Goal: Information Seeking & Learning: Learn about a topic

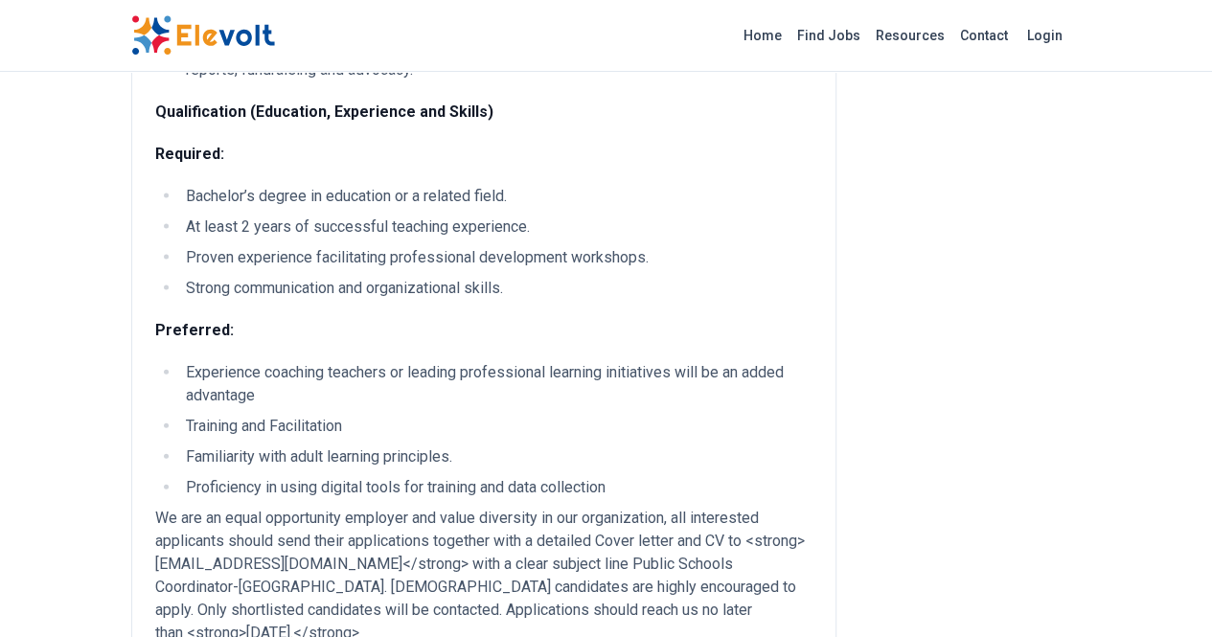
scroll to position [1970, 0]
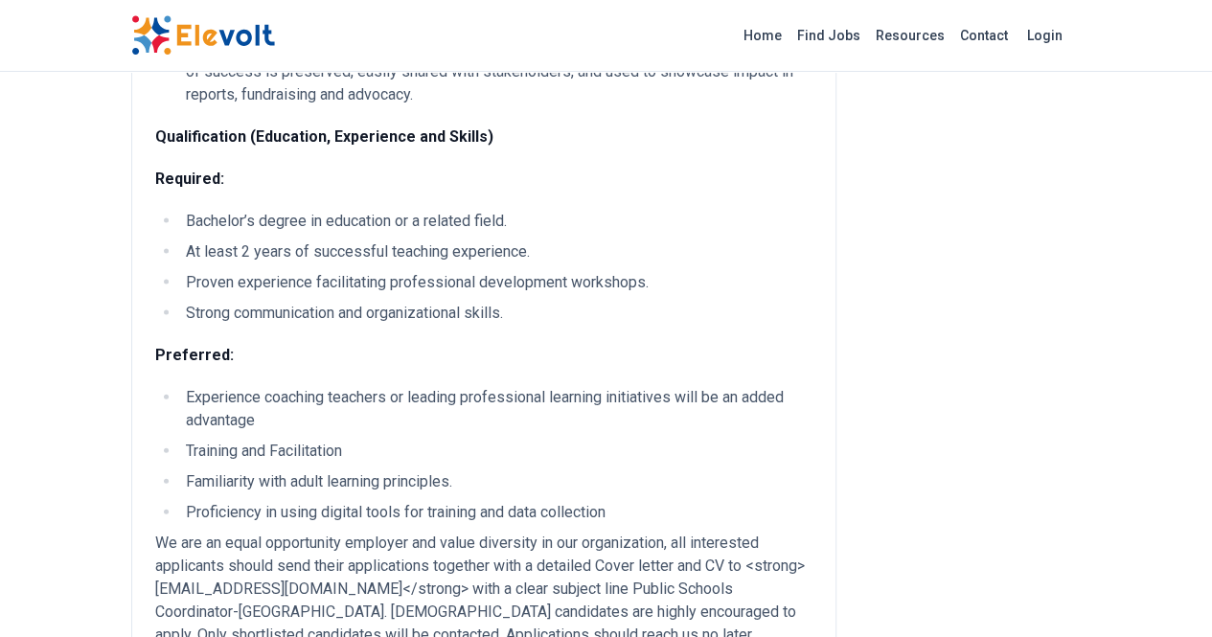
scroll to position [1933, 0]
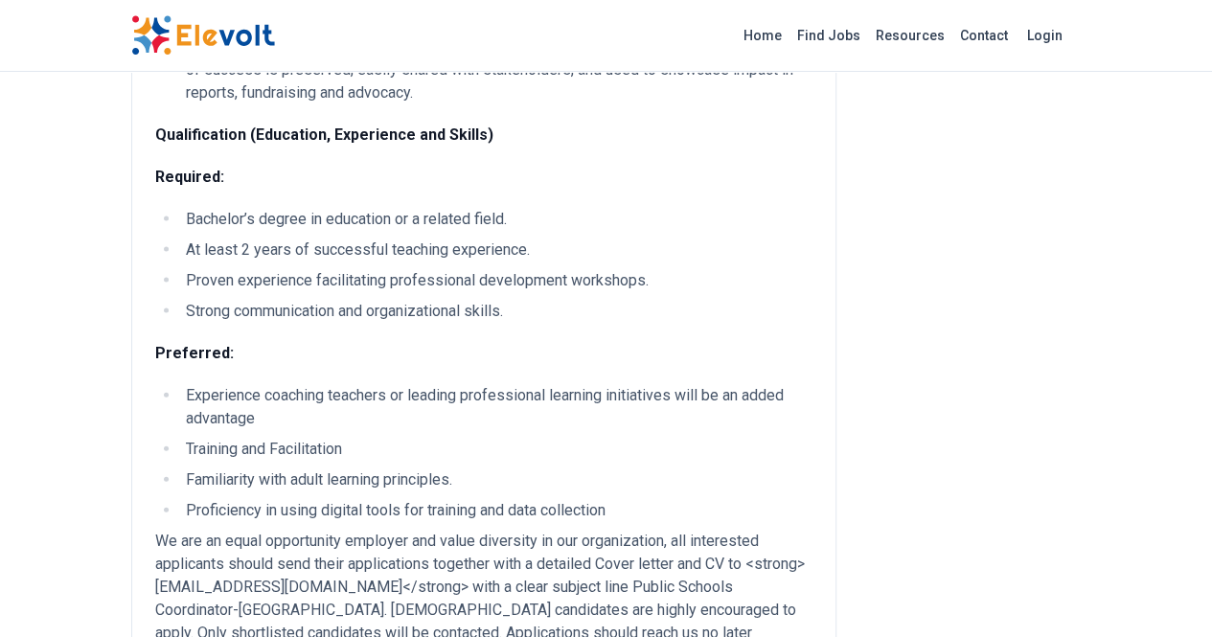
click at [155, 530] on p "We are an equal opportunity employer and value diversity in our organization, a…" at bounding box center [483, 599] width 657 height 138
copy p "recruitment@shininghopeforcommunities.org"
click at [669, 530] on p "We are an equal opportunity employer and value diversity in our organization, a…" at bounding box center [483, 599] width 657 height 138
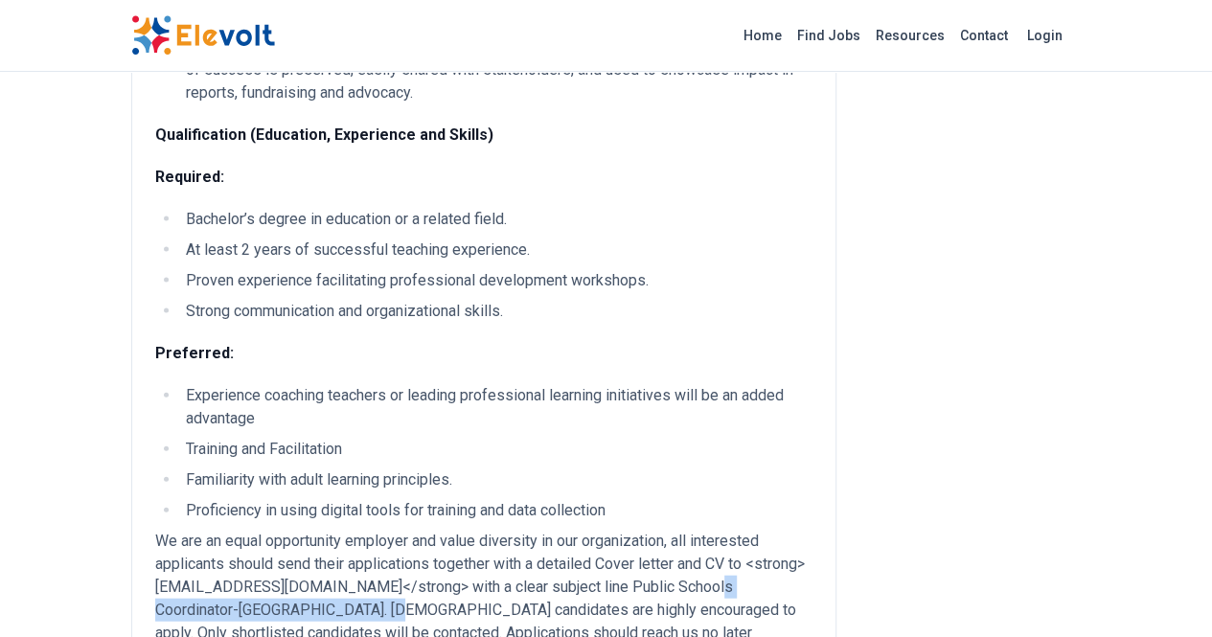
copy p "Public Schools Coordinator-Nairobi."
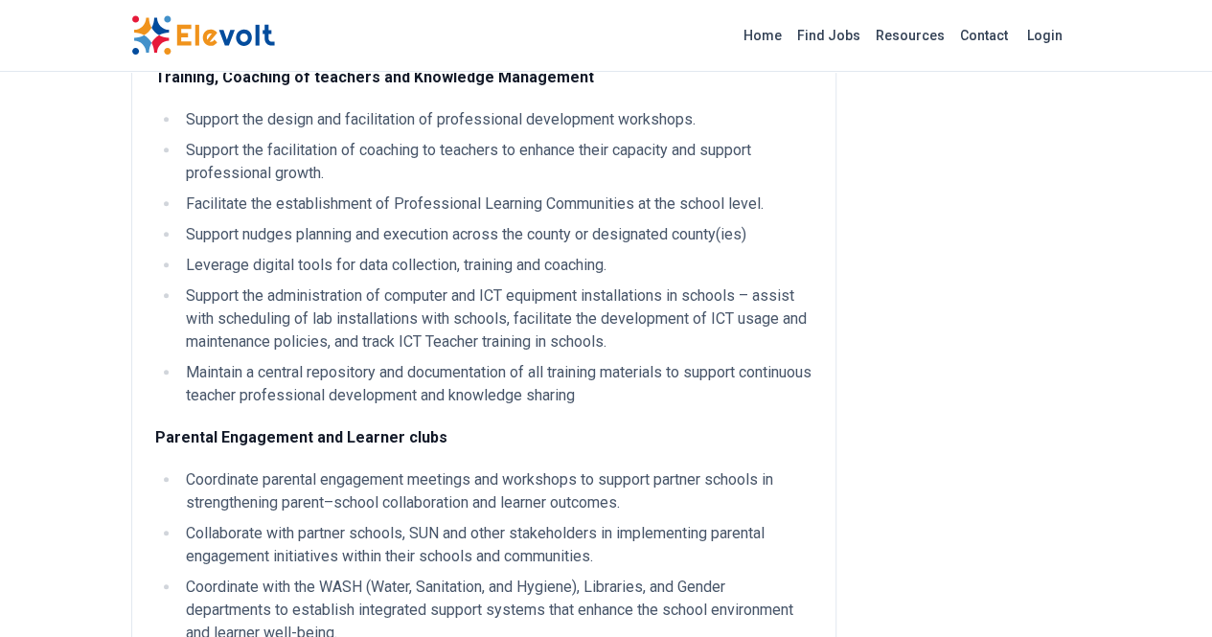
scroll to position [0, 0]
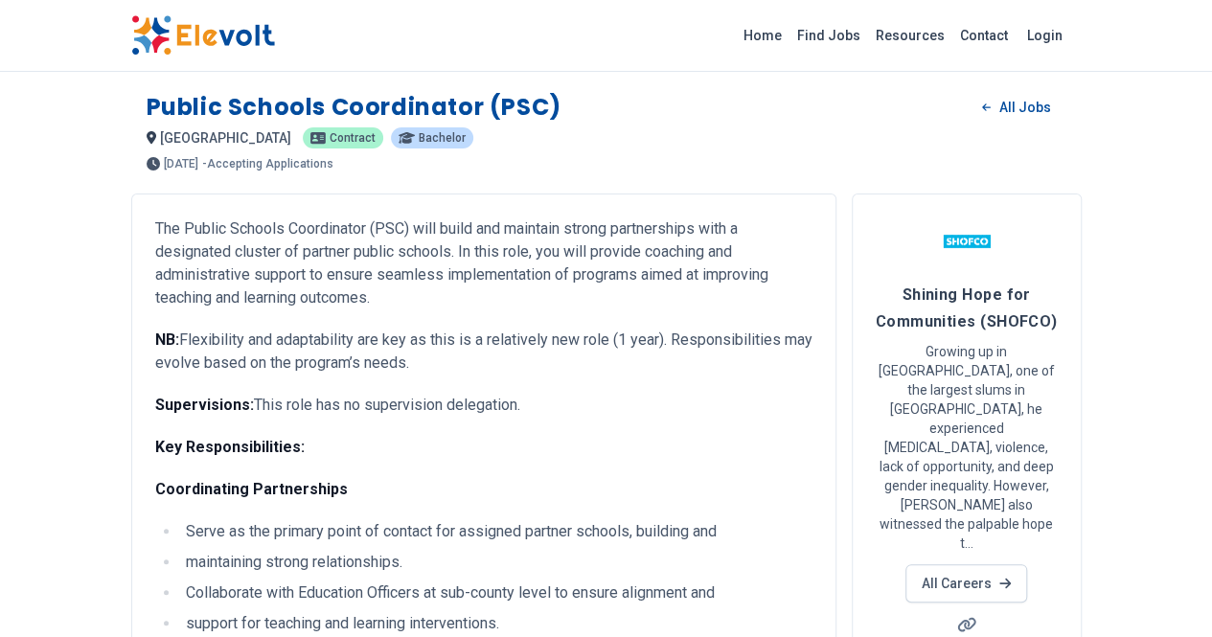
click at [147, 109] on h1 "Public Schools Coordinator (PSC)" at bounding box center [354, 107] width 415 height 31
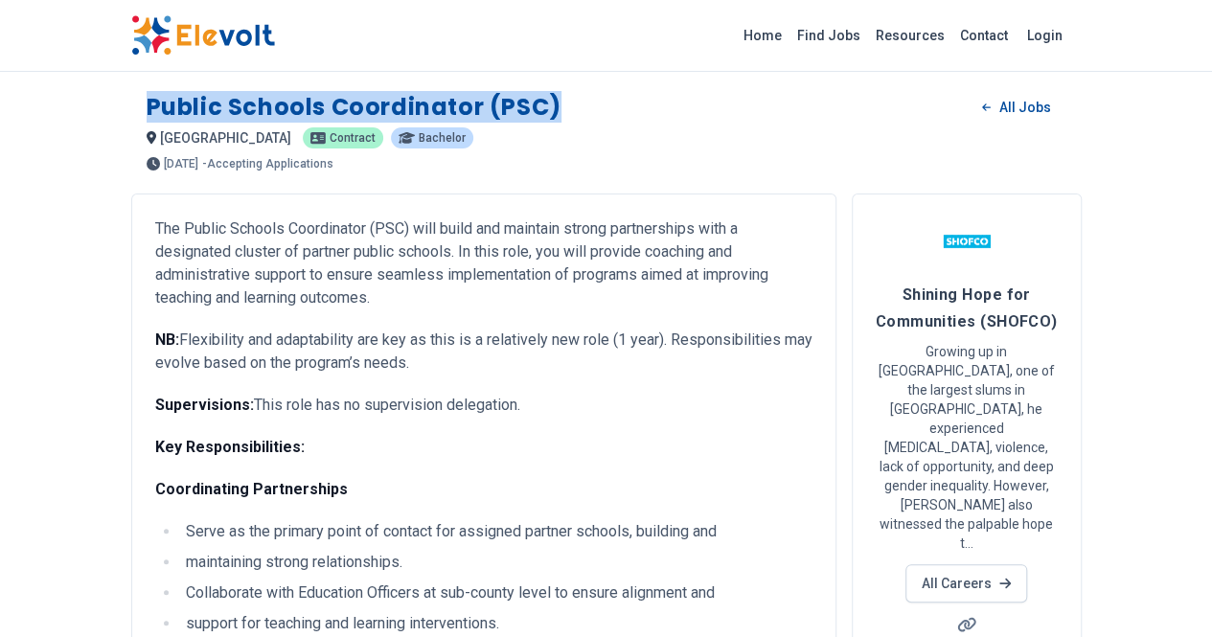
click at [147, 109] on h1 "Public Schools Coordinator (PSC)" at bounding box center [354, 107] width 415 height 31
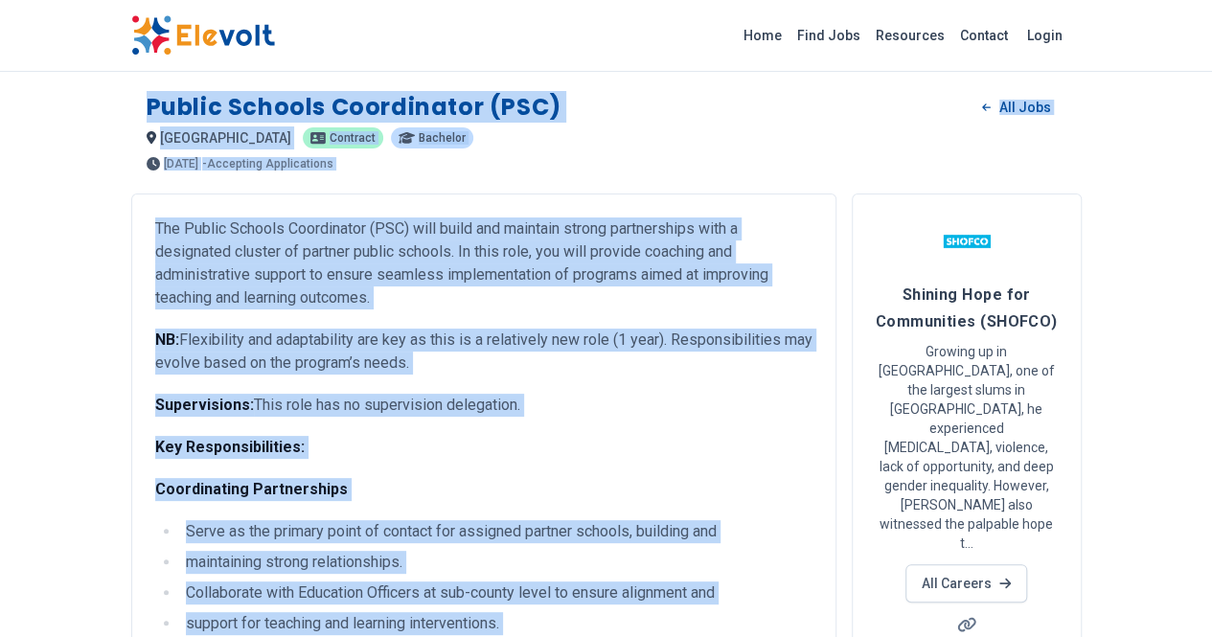
click at [147, 111] on h1 "Public Schools Coordinator (PSC)" at bounding box center [354, 107] width 415 height 31
click at [147, 103] on h1 "Public Schools Coordinator (PSC)" at bounding box center [354, 107] width 415 height 31
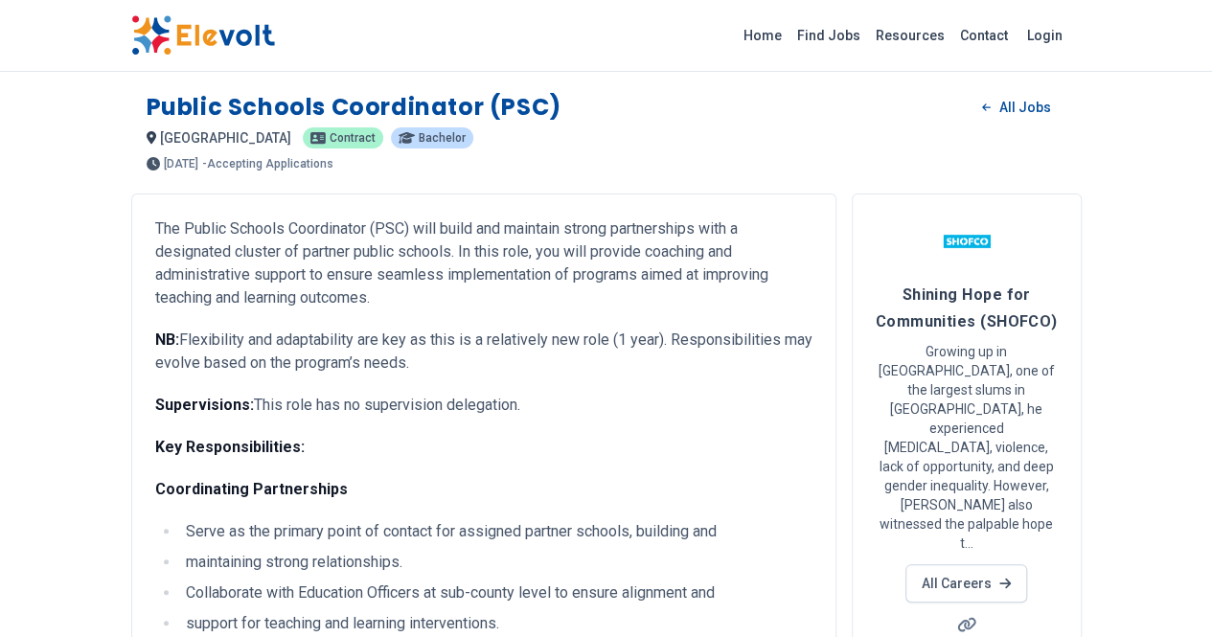
click at [147, 109] on h1 "Public Schools Coordinator (PSC)" at bounding box center [354, 107] width 415 height 31
click at [147, 107] on h1 "Public Schools Coordinator (PSC)" at bounding box center [354, 107] width 415 height 31
click at [147, 100] on h1 "Public Schools Coordinator (PSC)" at bounding box center [354, 107] width 415 height 31
click at [147, 103] on h1 "Public Schools Coordinator (PSC)" at bounding box center [354, 107] width 415 height 31
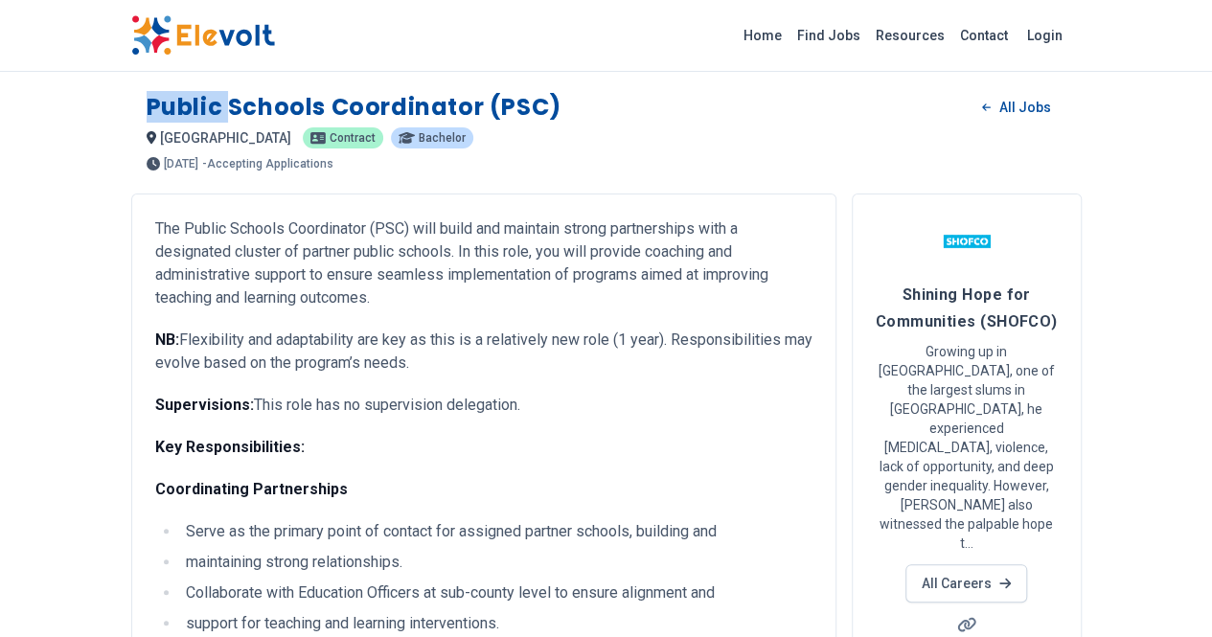
click at [147, 103] on h1 "Public Schools Coordinator (PSC)" at bounding box center [354, 107] width 415 height 31
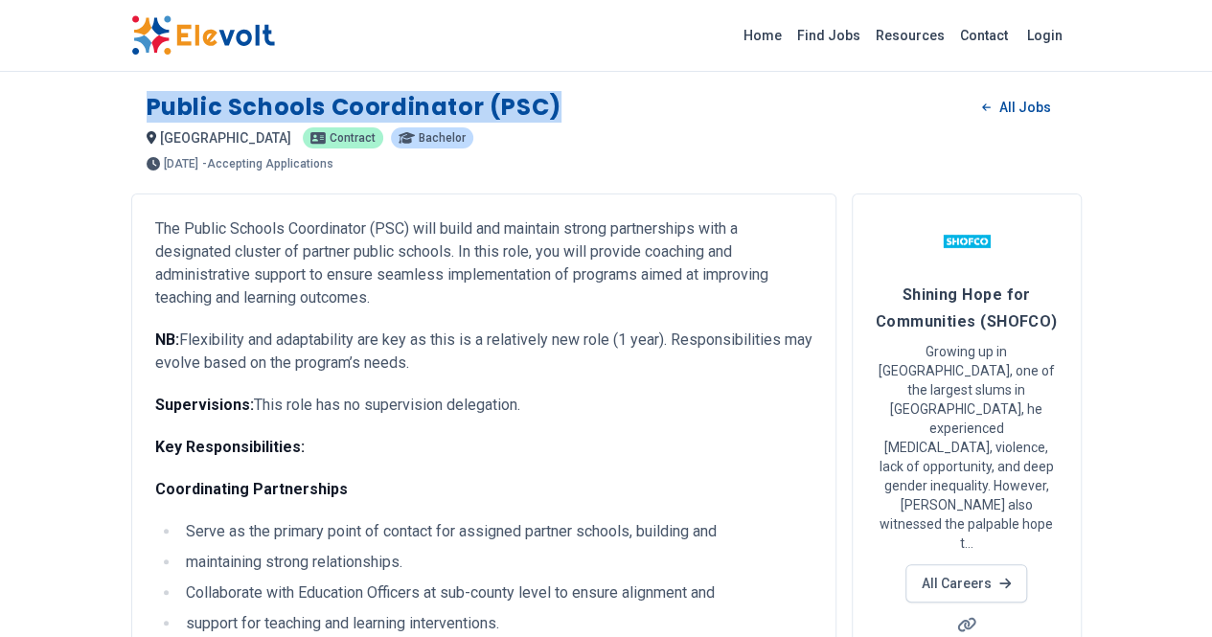
click at [147, 103] on h1 "Public Schools Coordinator (PSC)" at bounding box center [354, 107] width 415 height 31
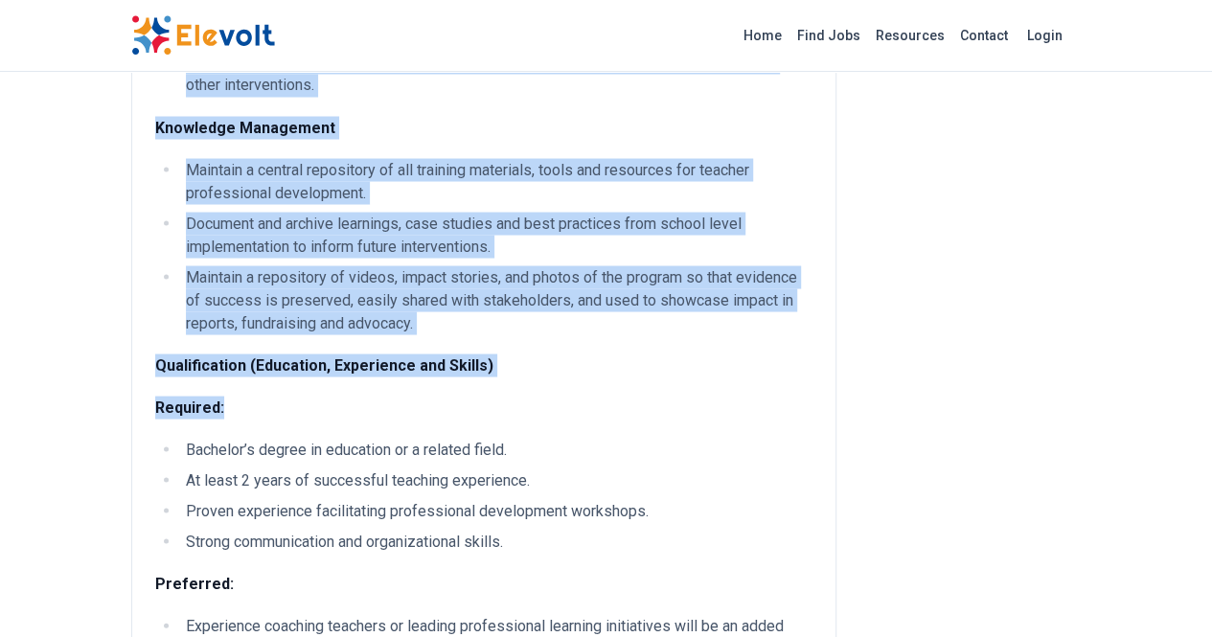
scroll to position [1709, 0]
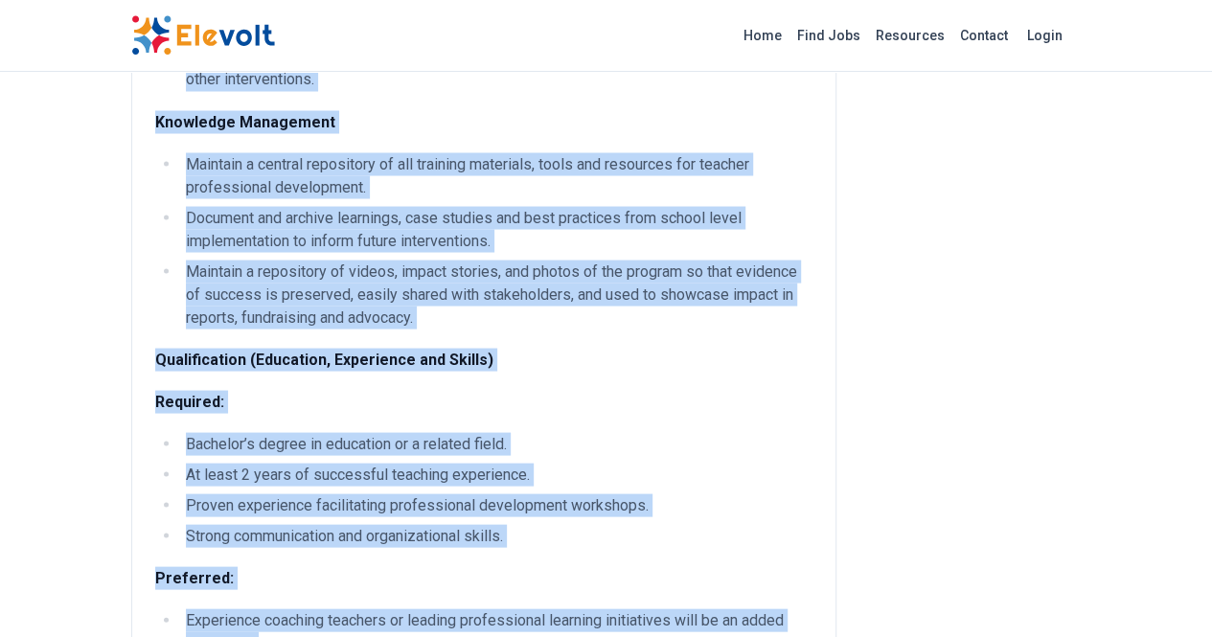
copy div "Public Schools Coordinator (PSC) All Jobs nairobi KE Contract Bachelor 26 days …"
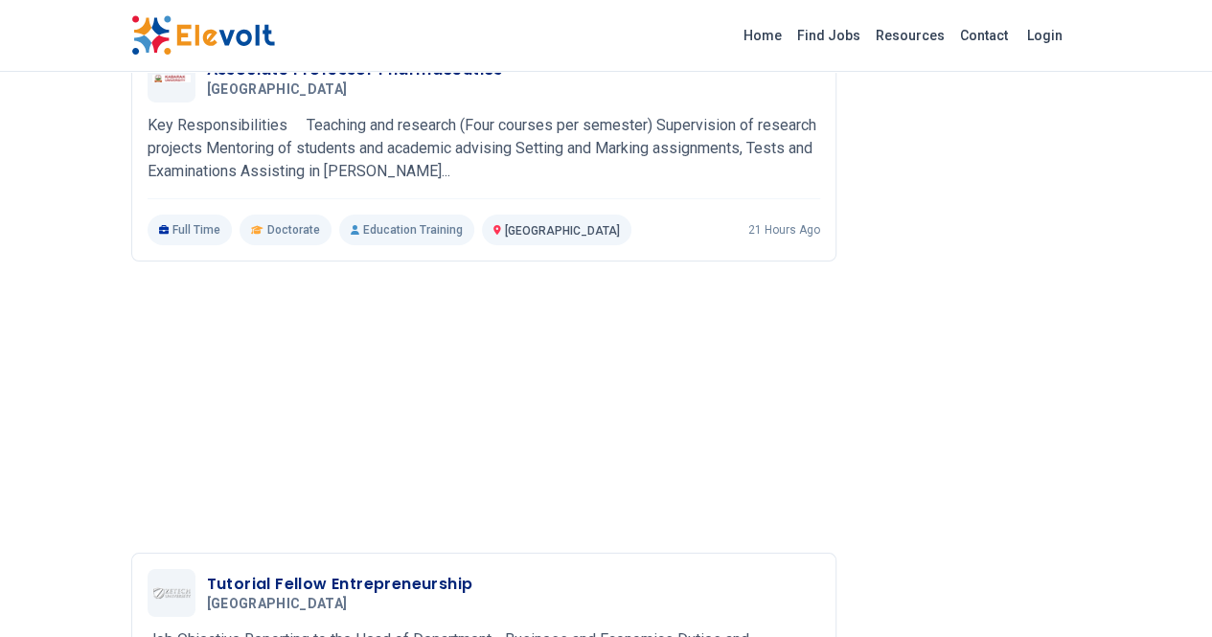
scroll to position [3363, 0]
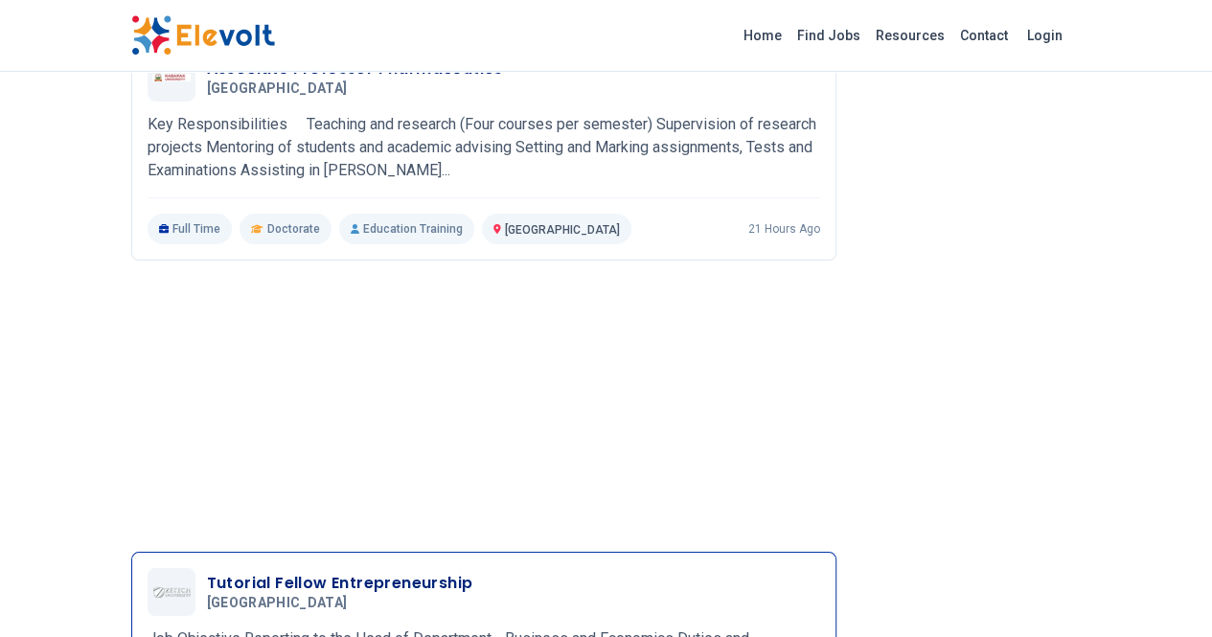
click at [148, 568] on div at bounding box center [172, 592] width 48 height 48
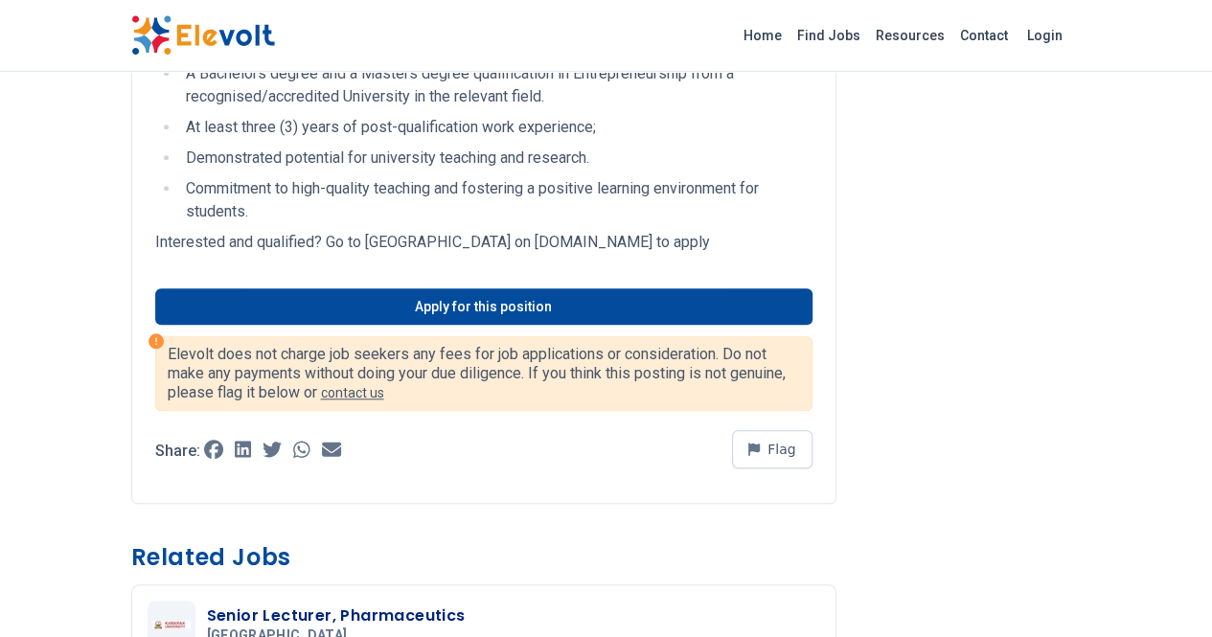
scroll to position [761, 0]
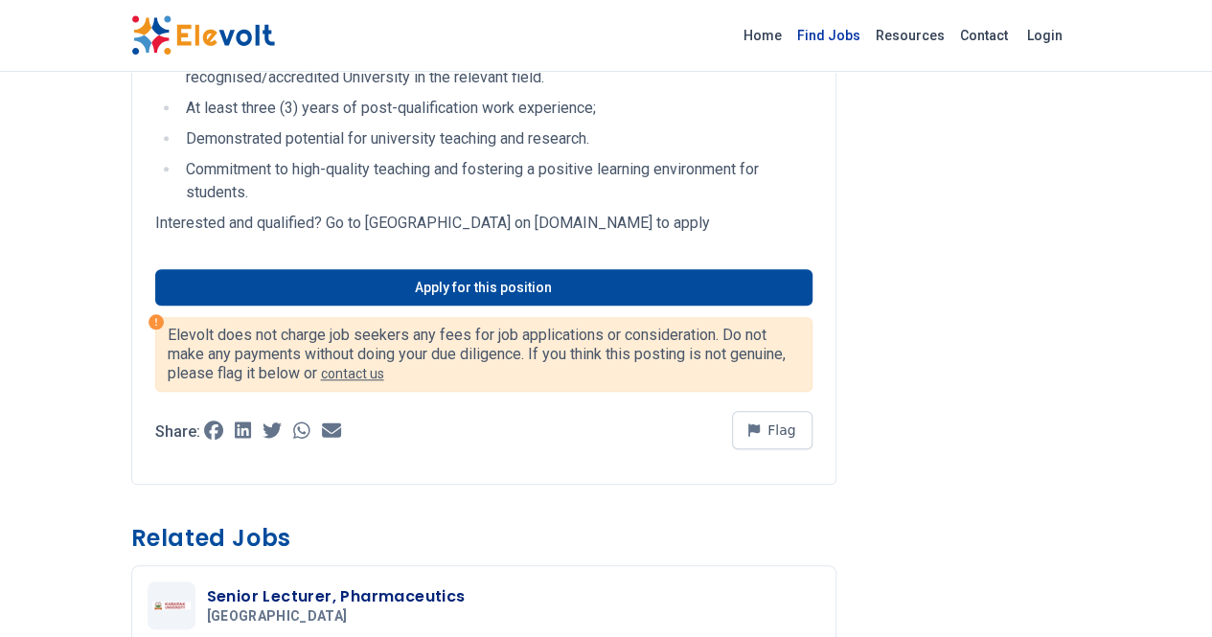
click at [868, 36] on link "Find Jobs" at bounding box center [828, 35] width 79 height 31
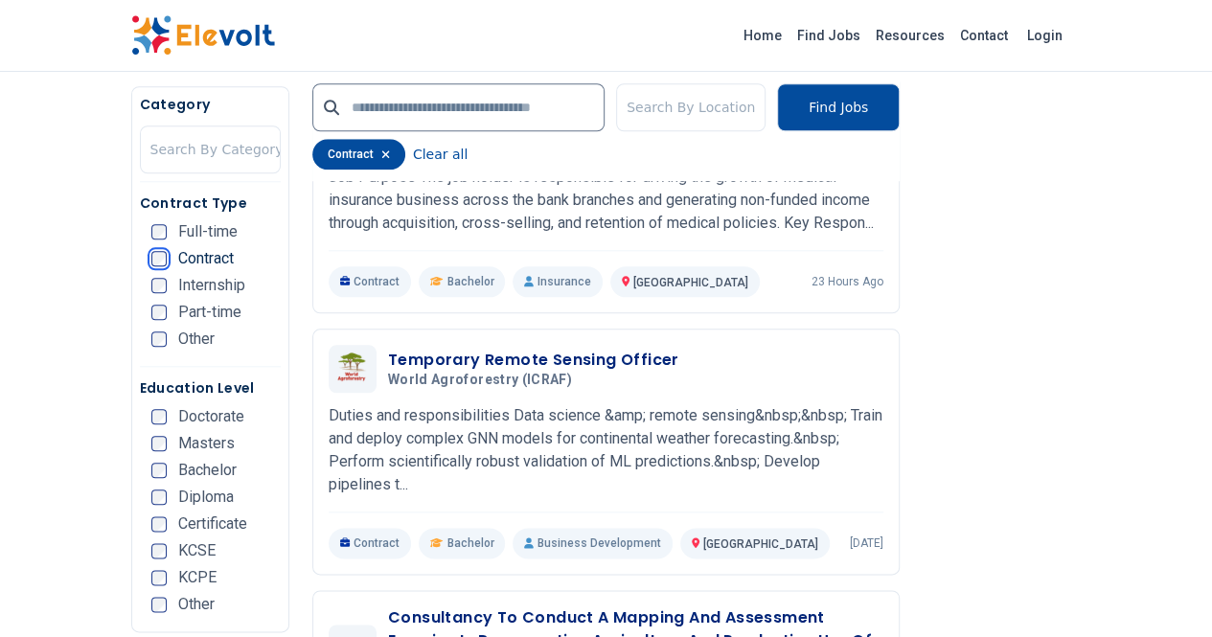
scroll to position [864, 0]
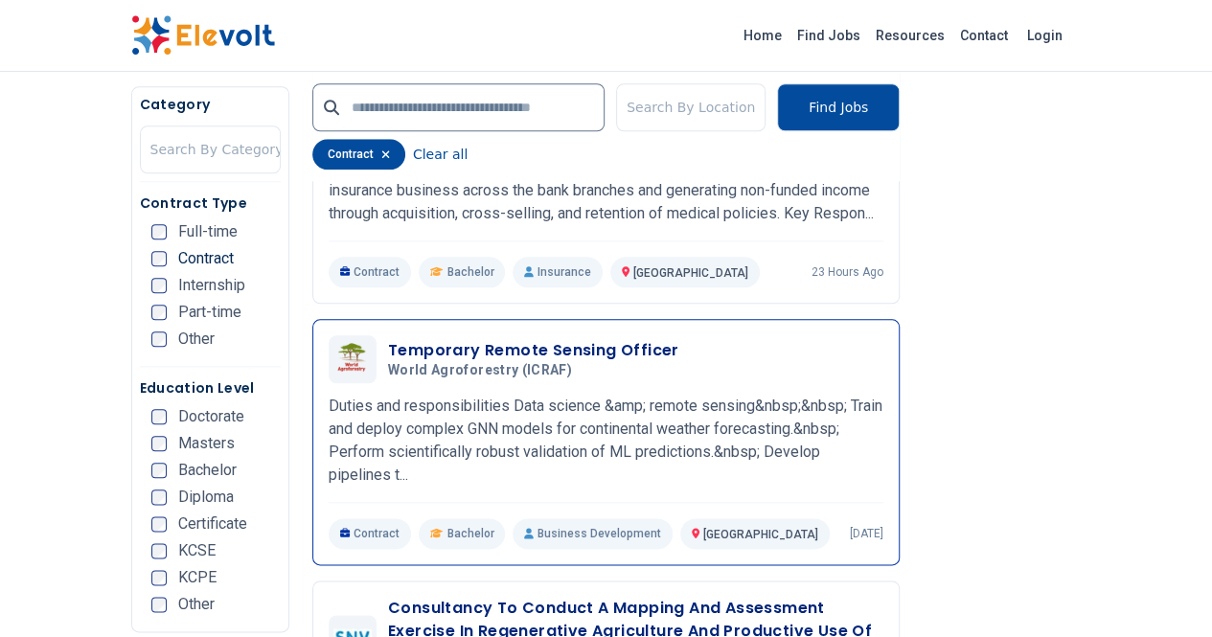
click at [516, 362] on div "Temporary Remote Sensing Officer World agroforestry (ICRAF) 10/03/2025 11/02/20…" at bounding box center [606, 442] width 555 height 214
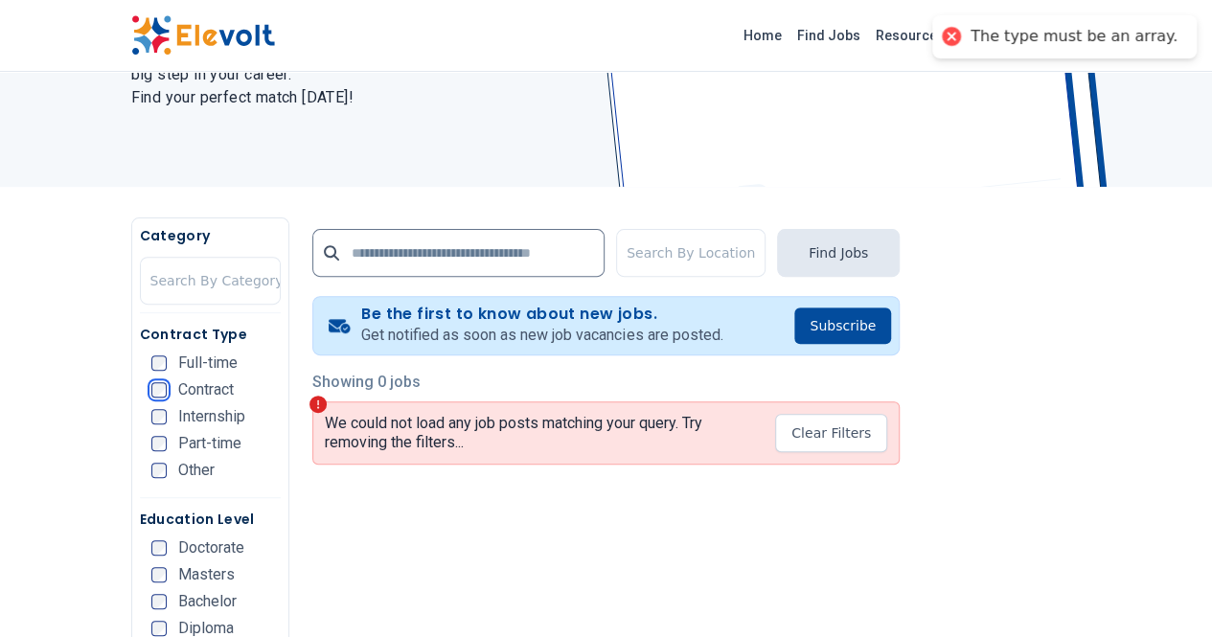
scroll to position [220, 0]
click at [140, 245] on h5 "Category" at bounding box center [210, 235] width 141 height 19
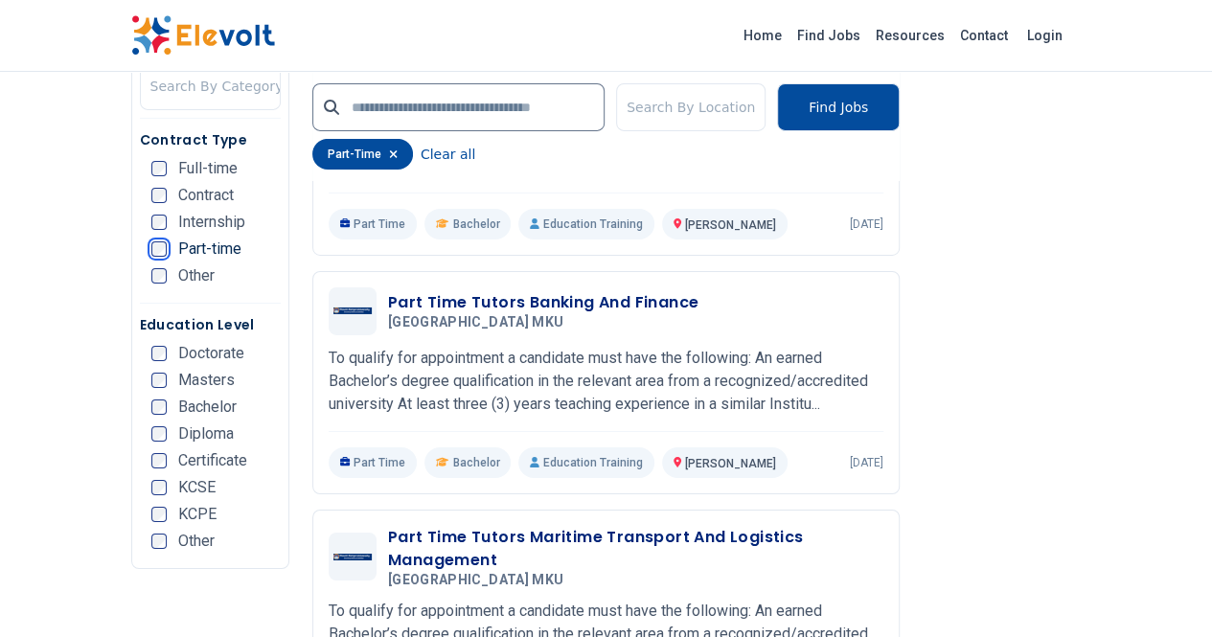
scroll to position [3125, 0]
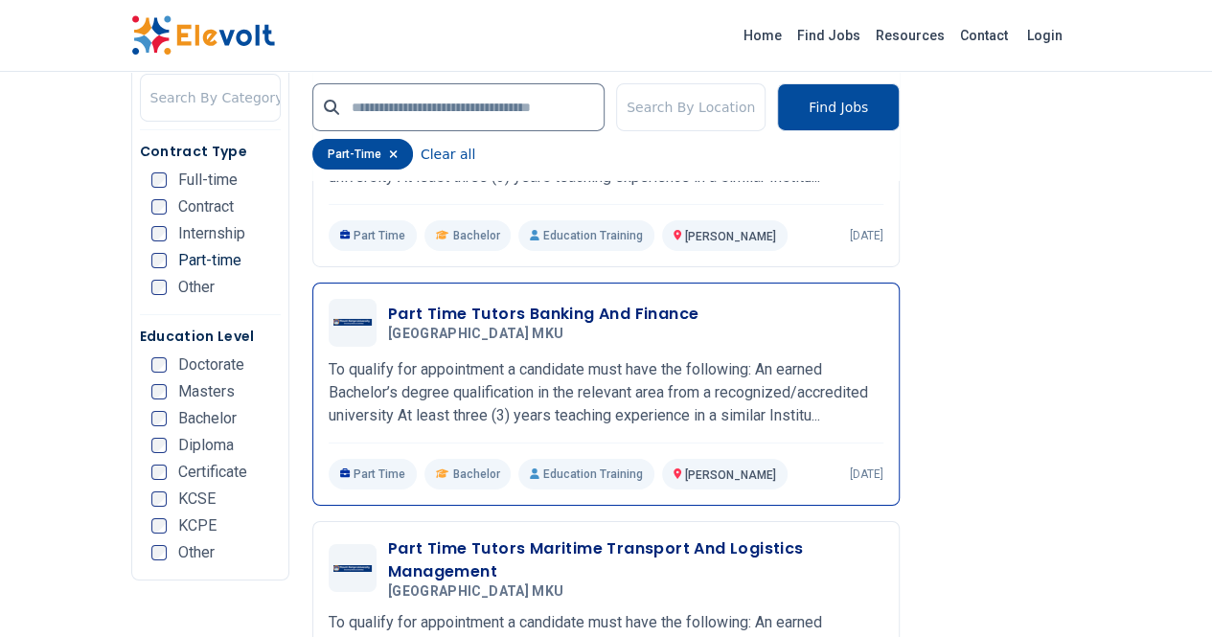
click at [676, 358] on p "To qualify for appointment a candidate must have the following: An earned Bache…" at bounding box center [606, 392] width 555 height 69
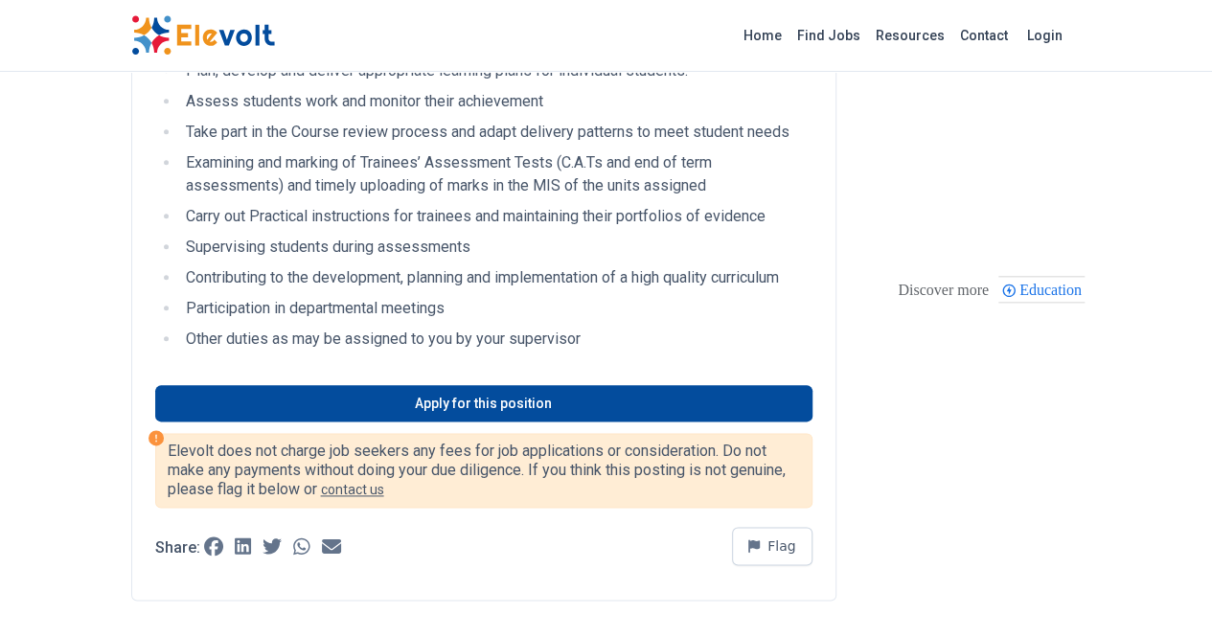
scroll to position [959, 0]
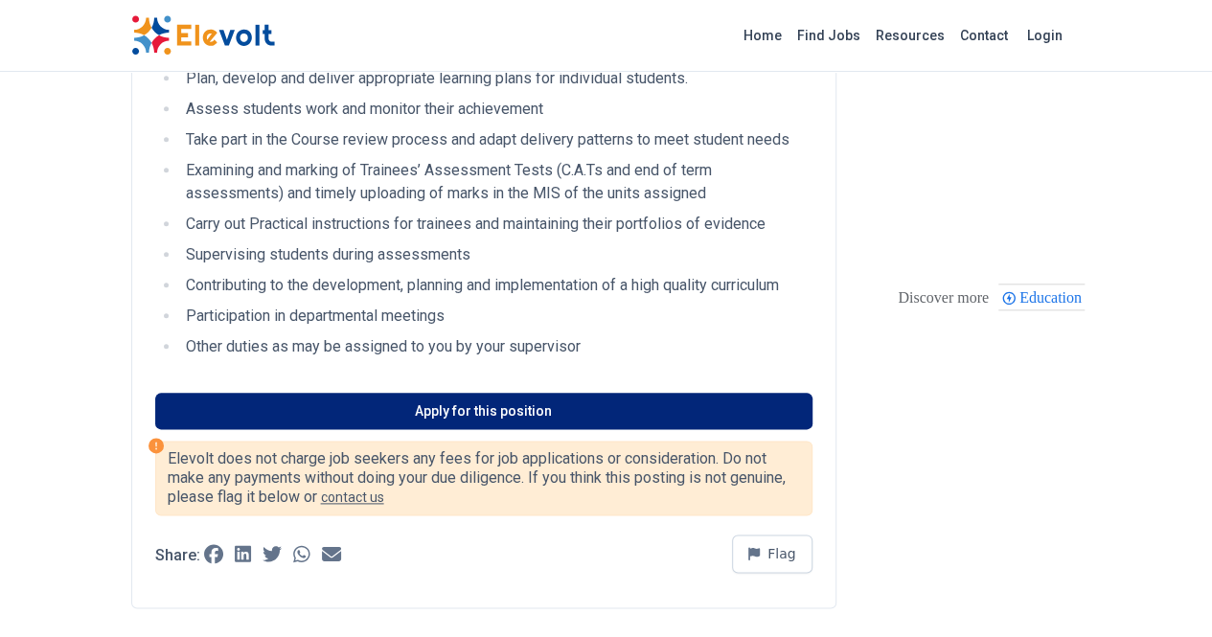
click at [622, 393] on link "Apply for this position" at bounding box center [483, 411] width 657 height 36
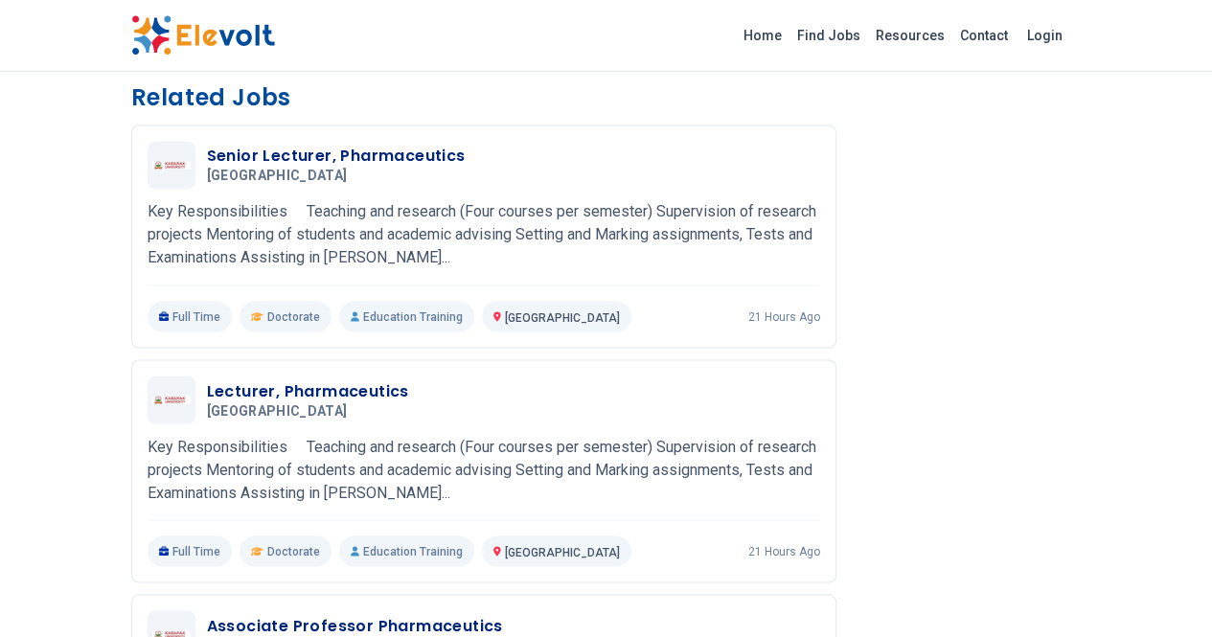
scroll to position [1525, 0]
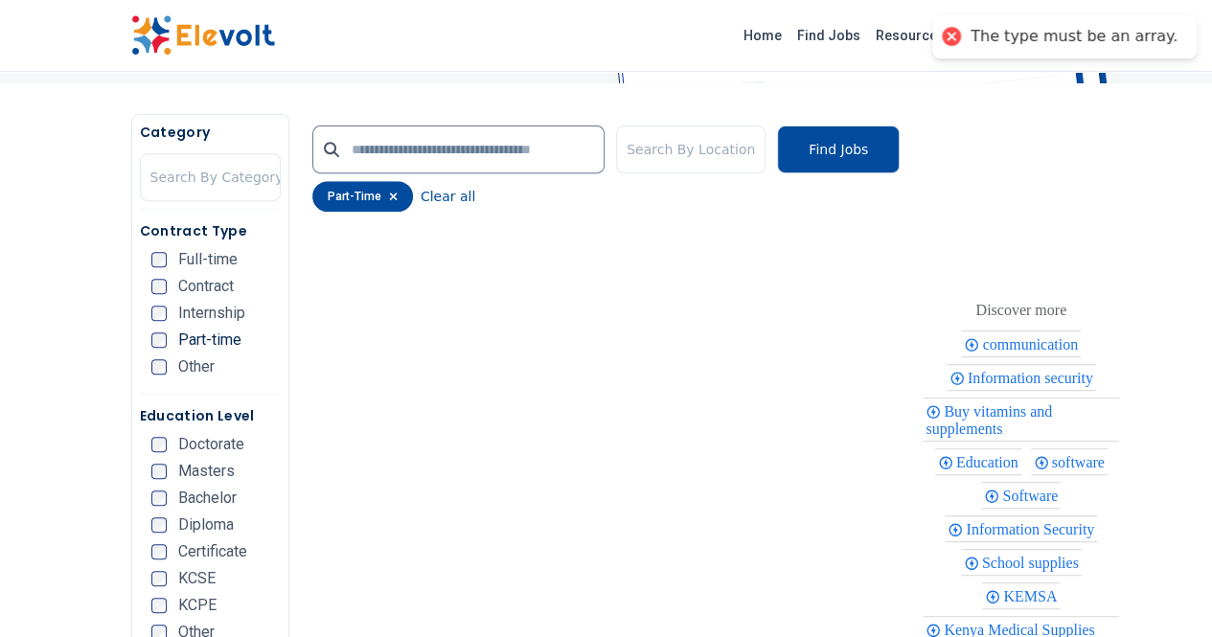
scroll to position [337, 0]
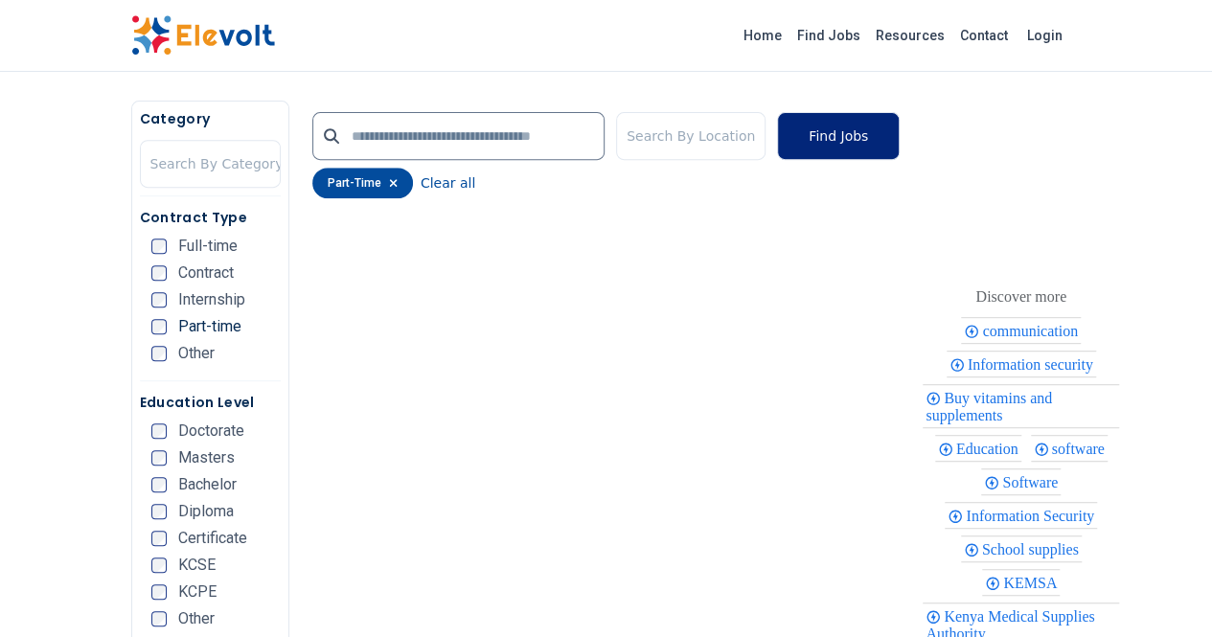
click at [899, 132] on button "Find Jobs" at bounding box center [838, 136] width 123 height 48
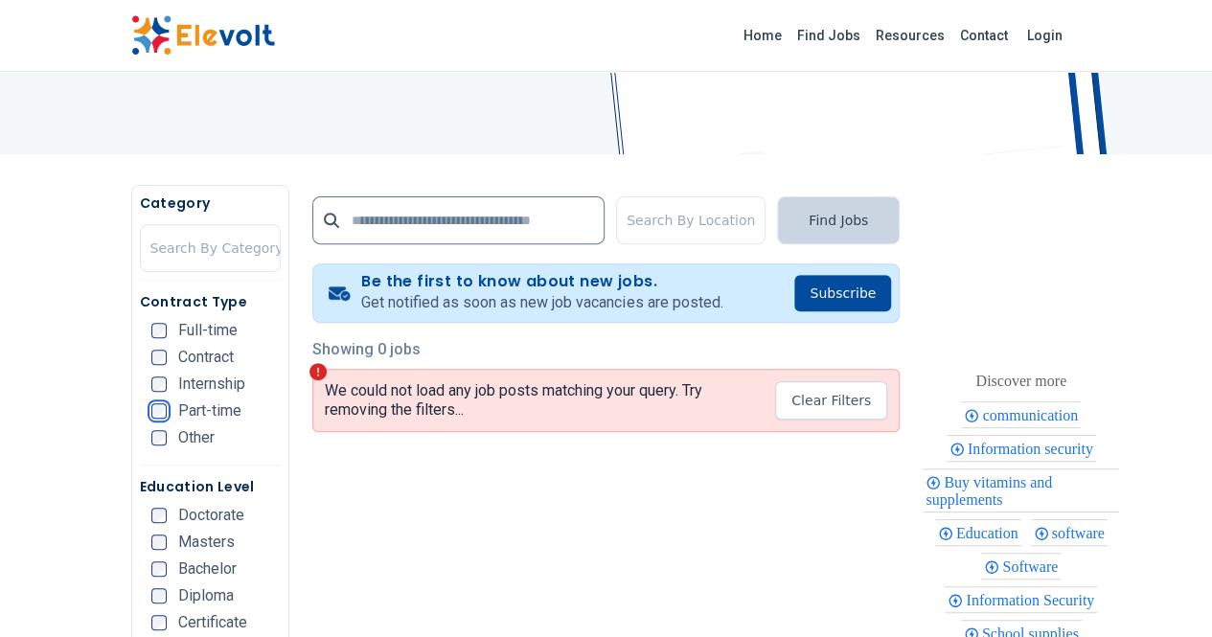
scroll to position [261, 0]
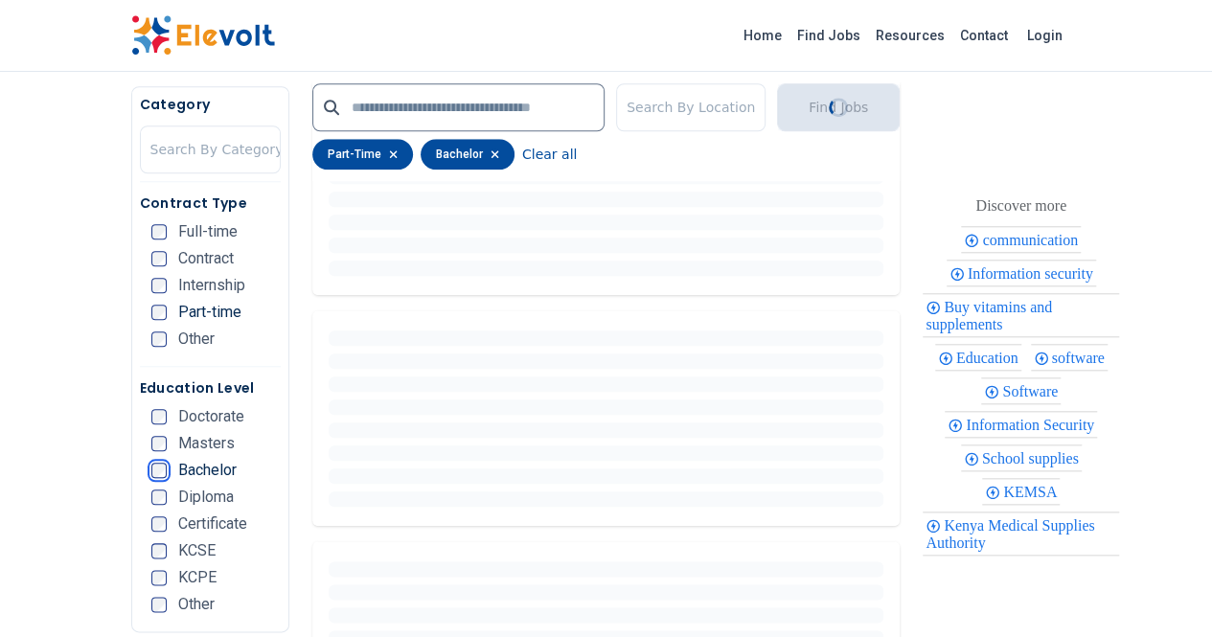
scroll to position [273, 0]
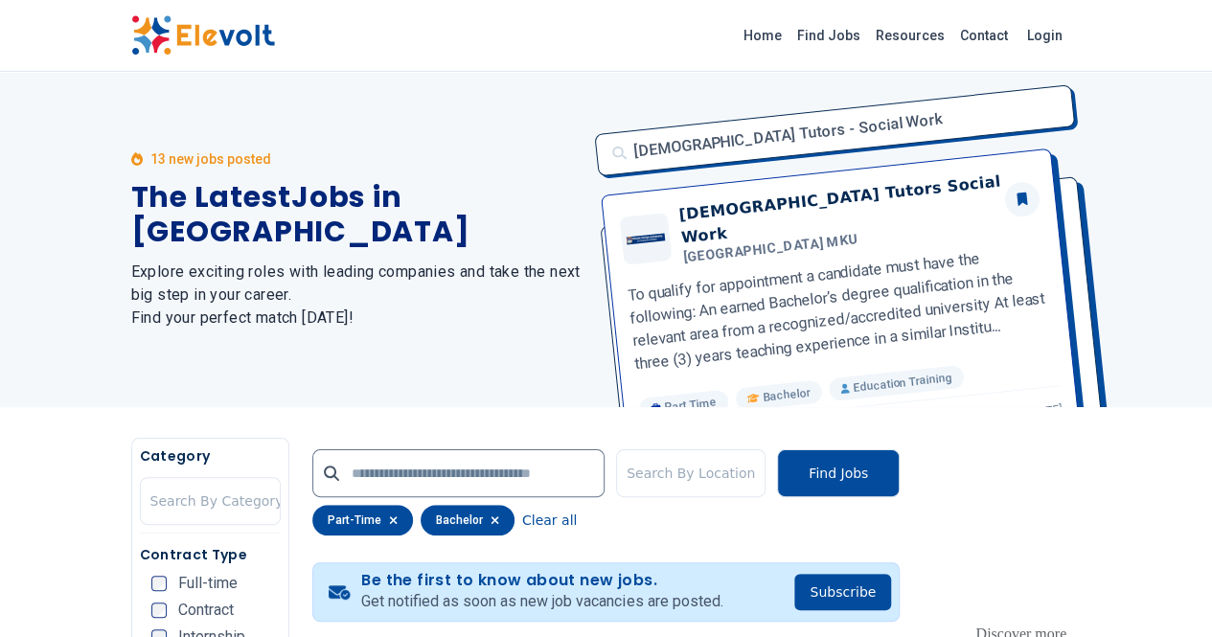
click at [491, 519] on icon "button" at bounding box center [495, 520] width 8 height 8
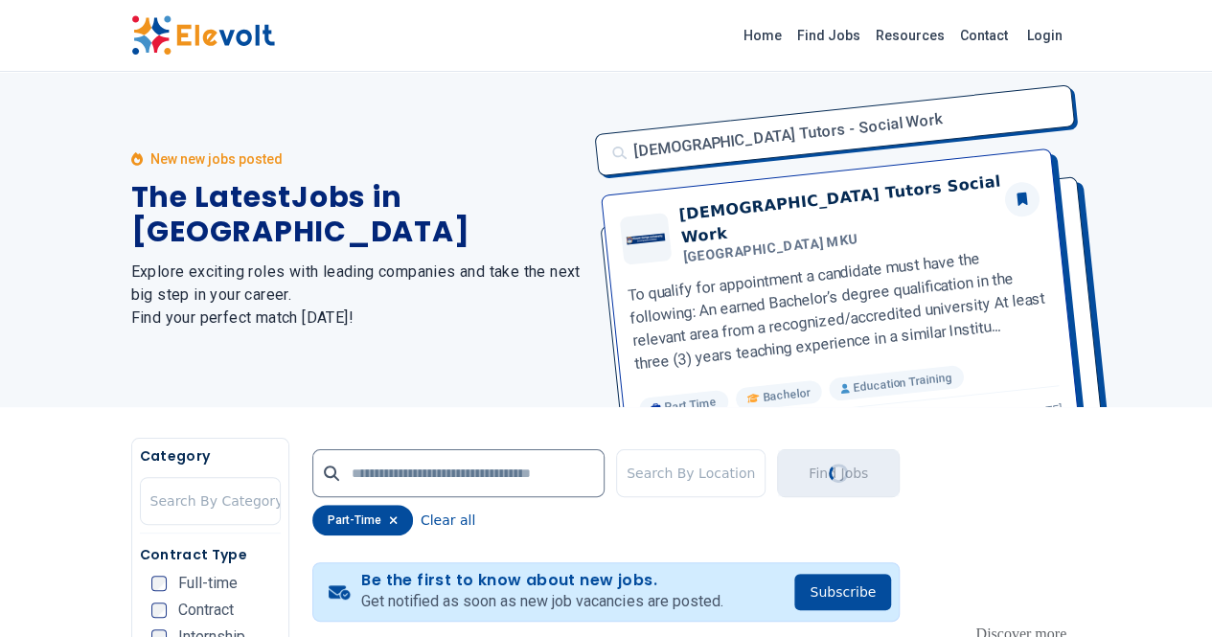
click at [390, 519] on icon "button" at bounding box center [394, 520] width 8 height 8
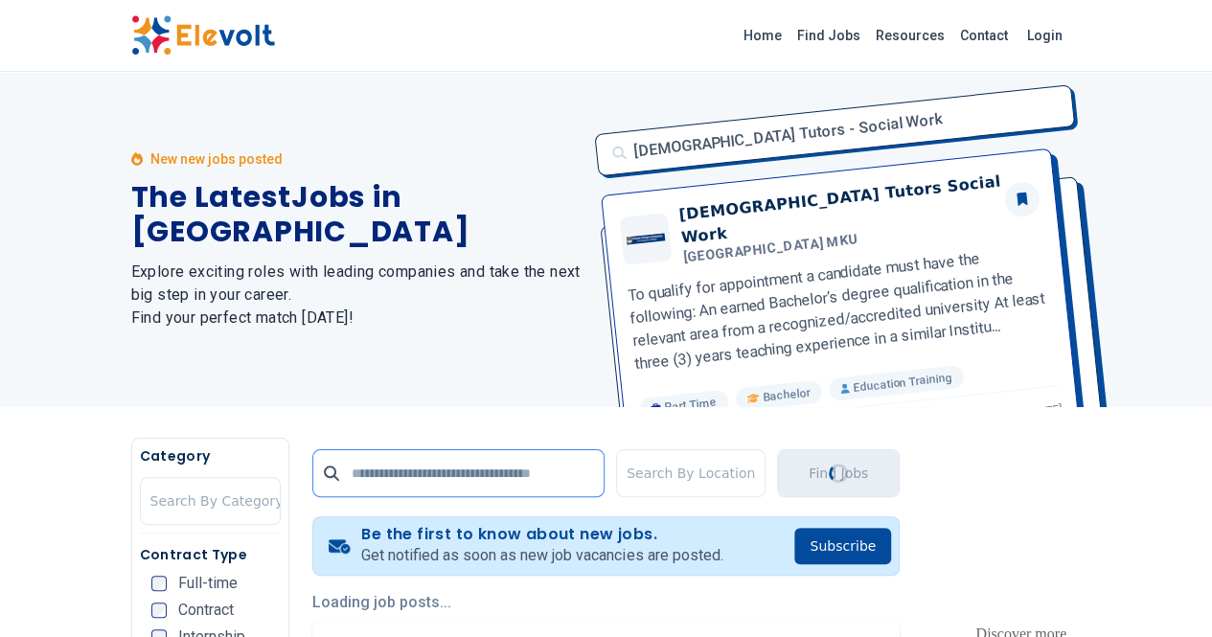
click at [386, 465] on input "text" at bounding box center [458, 473] width 292 height 48
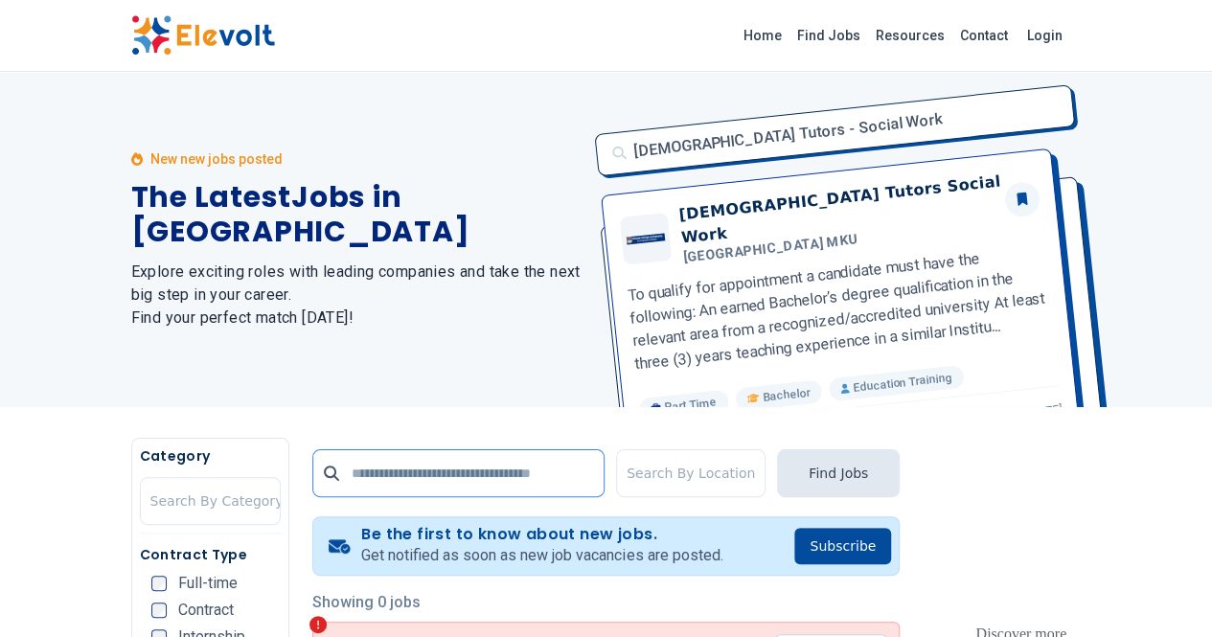
click at [407, 470] on input "text" at bounding box center [458, 473] width 292 height 48
type input "**********"
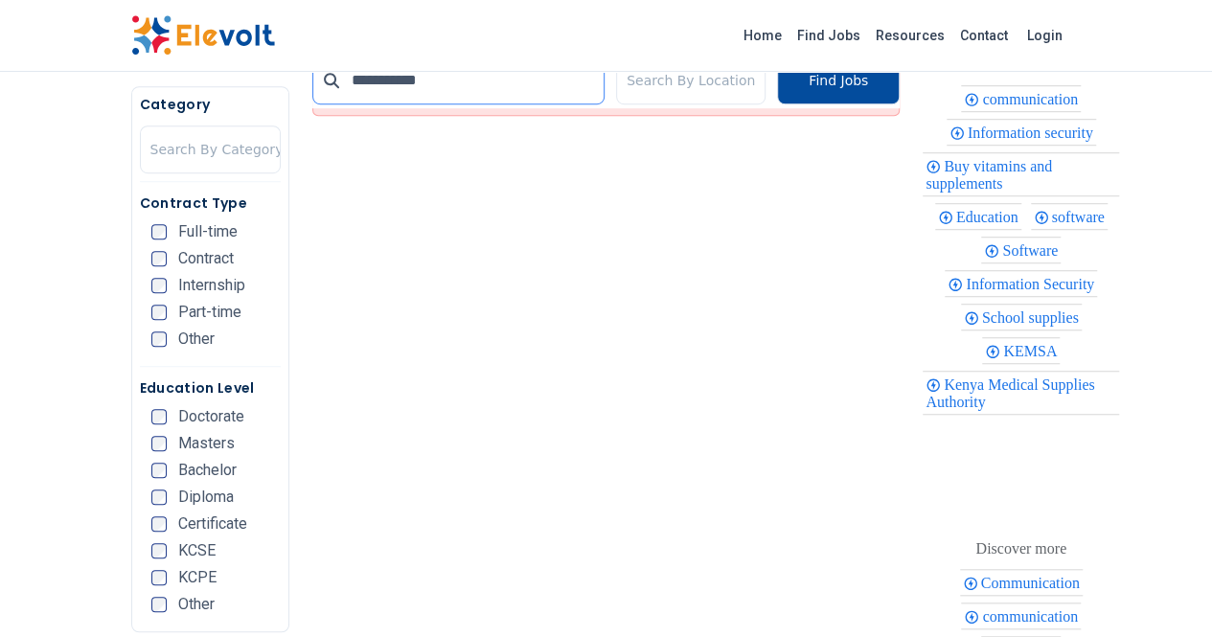
scroll to position [576, 0]
